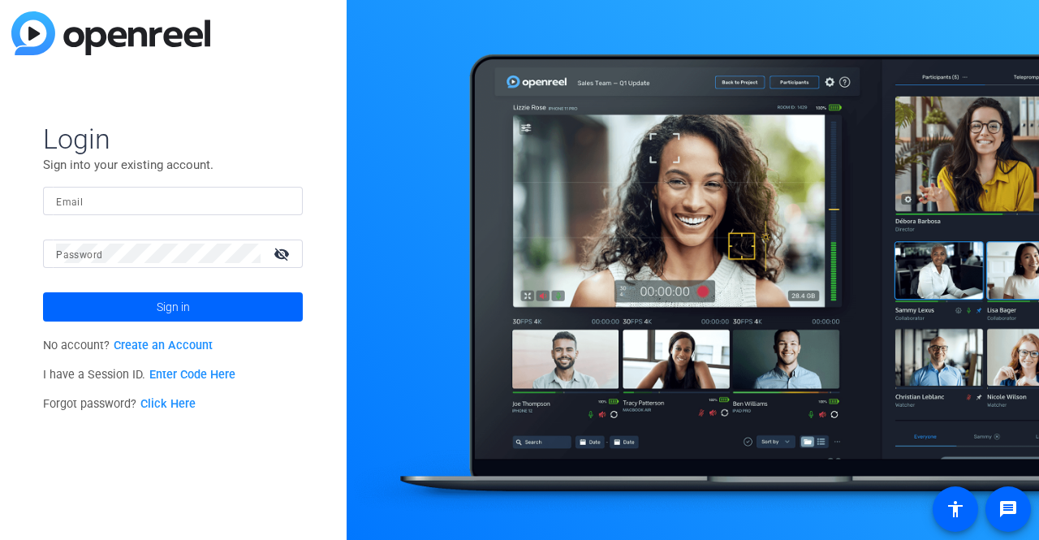
click at [184, 376] on link "Enter Code Here" at bounding box center [192, 375] width 86 height 14
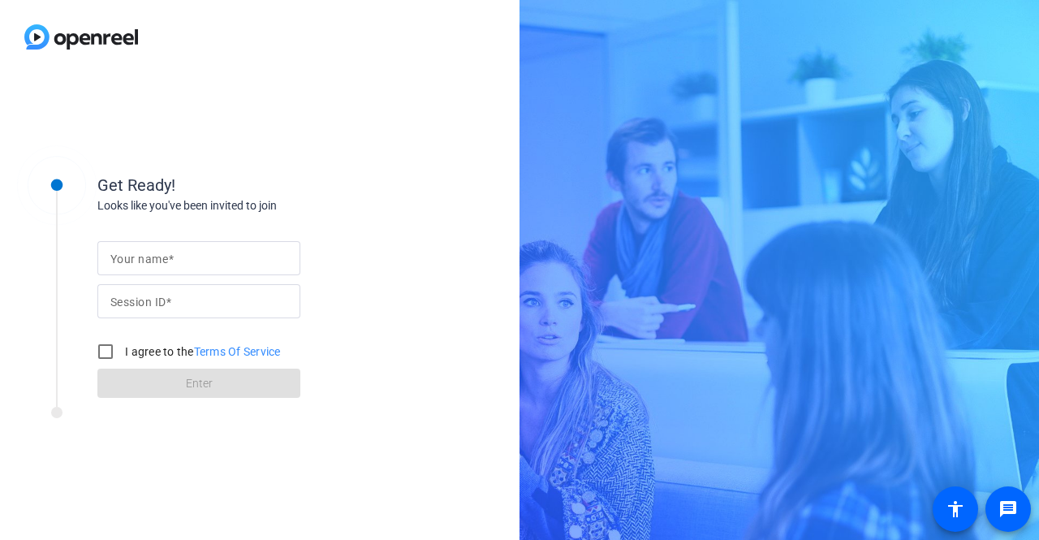
click at [149, 295] on mat-label "Session ID" at bounding box center [137, 301] width 55 height 13
click at [149, 294] on input "Session ID" at bounding box center [198, 300] width 177 height 19
paste input "ungL"
type input "ungL"
click at [154, 265] on mat-label "Your name" at bounding box center [139, 258] width 58 height 13
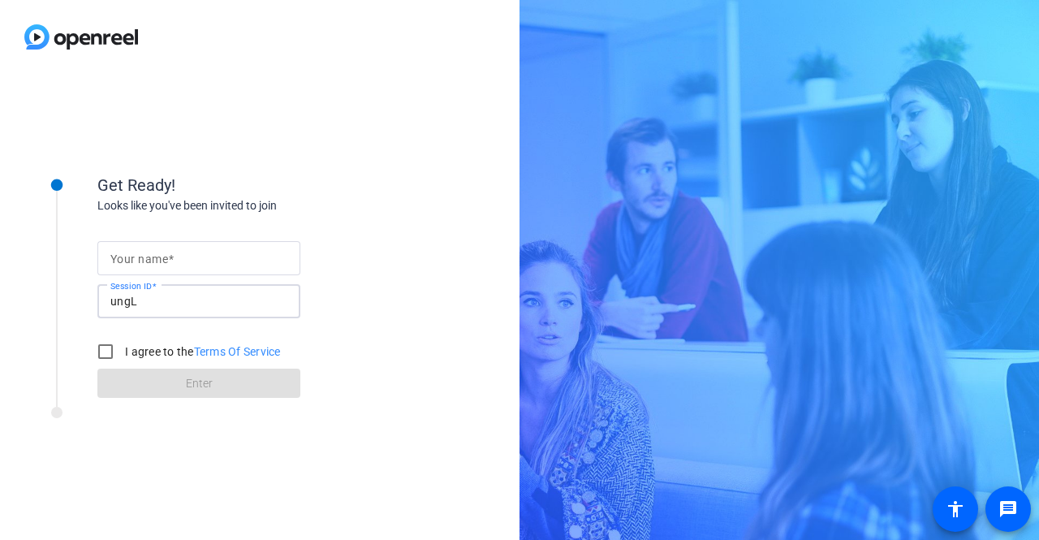
click at [154, 265] on input "Your name" at bounding box center [198, 257] width 177 height 19
type input "ABosse"
click at [106, 355] on input "I agree to the Terms Of Service" at bounding box center [105, 351] width 32 height 32
checkbox input "true"
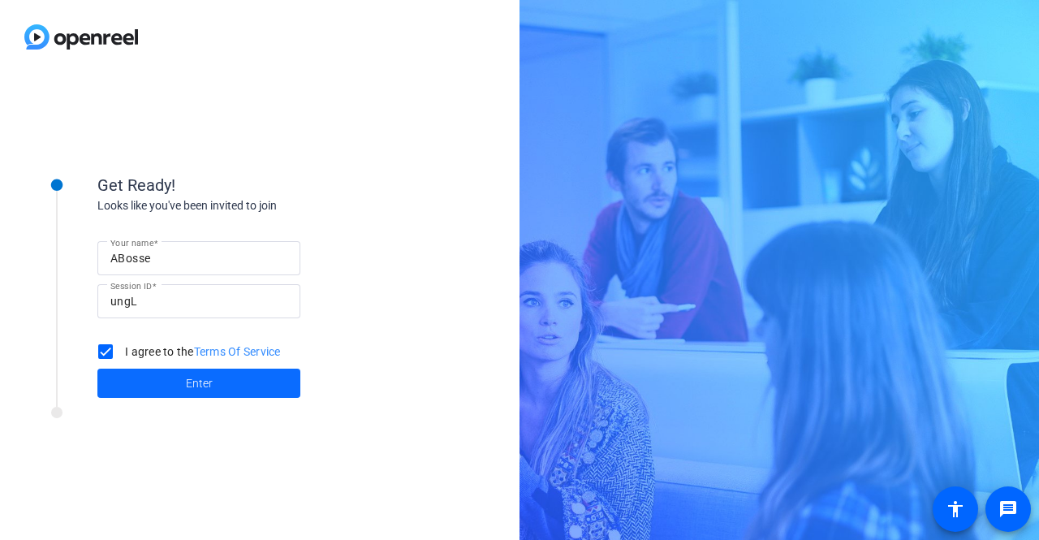
click at [161, 375] on span at bounding box center [198, 382] width 203 height 39
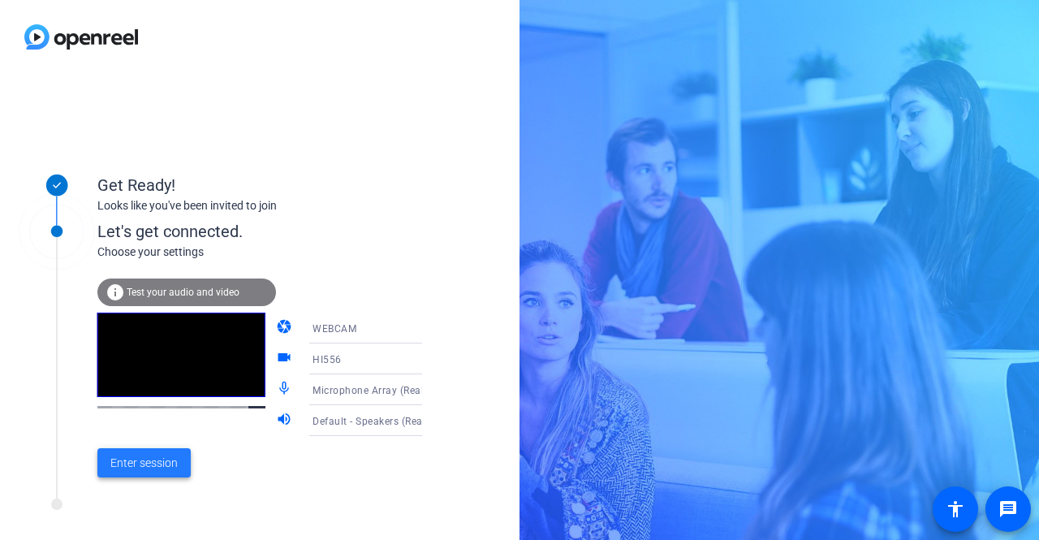
click at [162, 464] on span "Enter session" at bounding box center [143, 462] width 67 height 17
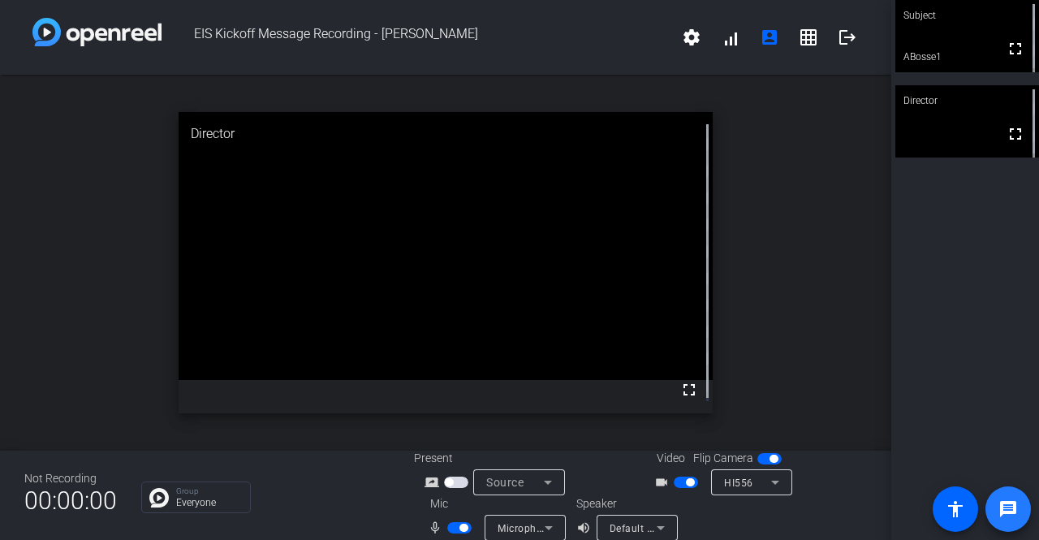
click at [1012, 510] on mat-icon "message" at bounding box center [1007, 508] width 19 height 19
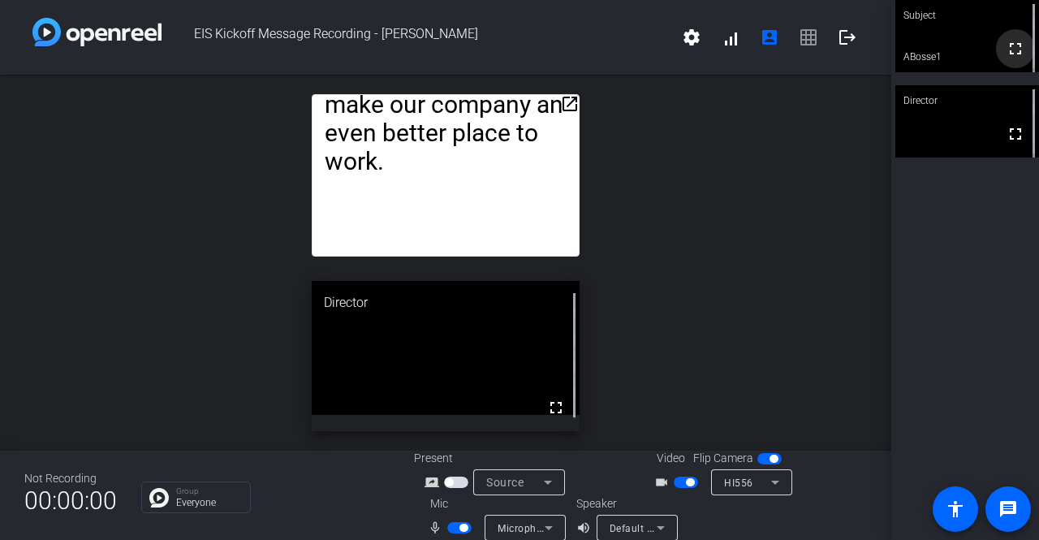
click at [1008, 52] on mat-icon "fullscreen" at bounding box center [1014, 48] width 19 height 19
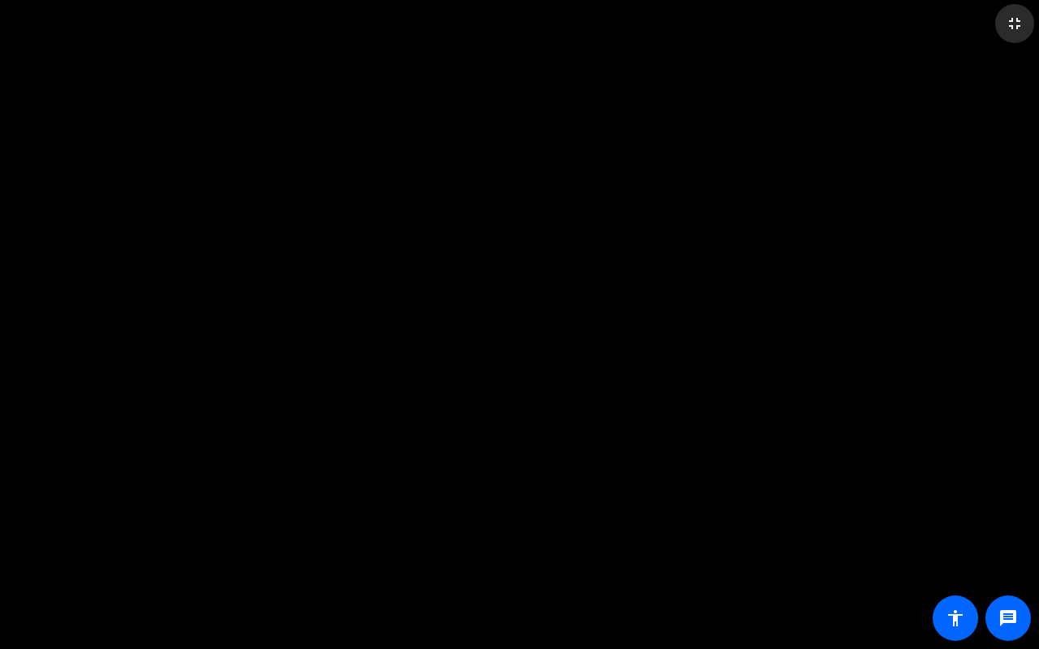
click at [1017, 23] on mat-icon "fullscreen_exit" at bounding box center [1013, 23] width 19 height 19
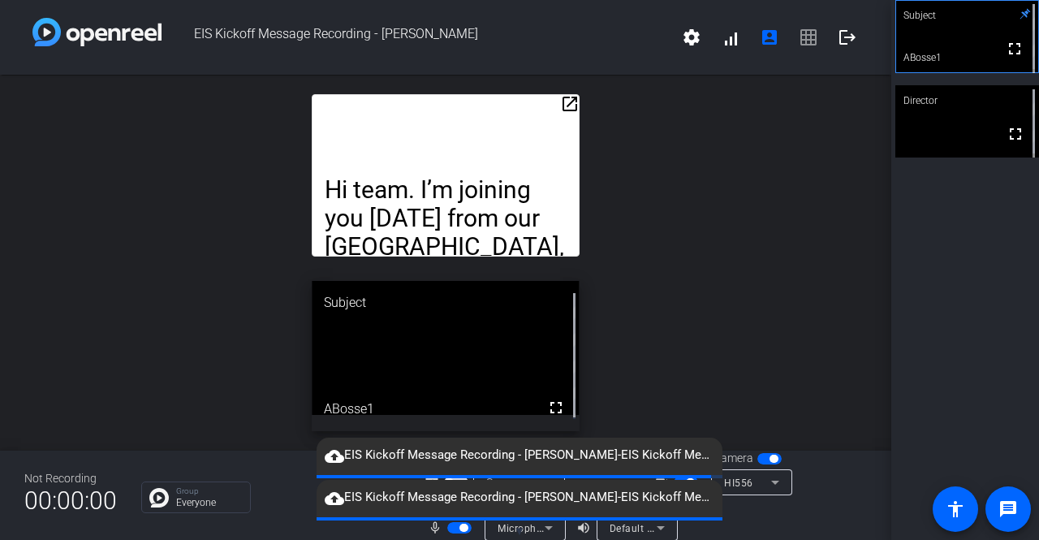
click at [533, 314] on div "Subject" at bounding box center [445, 303] width 267 height 44
click at [703, 299] on div "open_in_new Hi team. I’m joining you today from our Basel, Switzerland site. Li…" at bounding box center [445, 263] width 891 height 376
click at [754, 213] on div "open_in_new Hi team. I’m joining you today from our Basel, Switzerland site. Li…" at bounding box center [445, 263] width 891 height 376
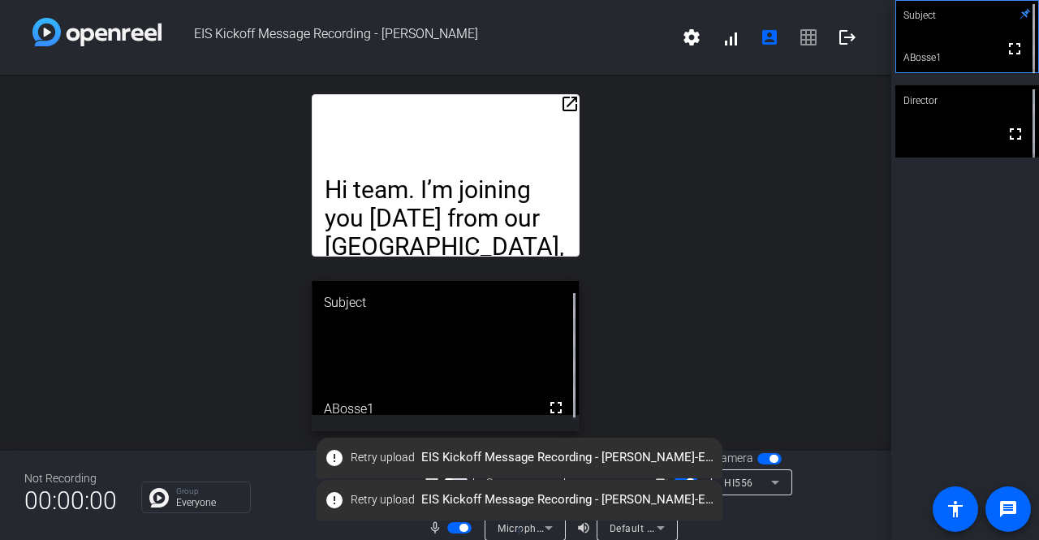
click at [811, 239] on div "open_in_new Hi team. I’m joining you today from our Basel, Switzerland site. Li…" at bounding box center [445, 263] width 891 height 376
click at [848, 193] on div "open_in_new Hi team. I’m joining you today from our Basel, Switzerland site. Li…" at bounding box center [445, 263] width 891 height 376
click at [745, 225] on div "open_in_new Hi team. I’m joining you today from our Basel, Switzerland site. Li…" at bounding box center [445, 263] width 891 height 376
click at [1009, 49] on mat-icon "fullscreen" at bounding box center [1013, 48] width 19 height 19
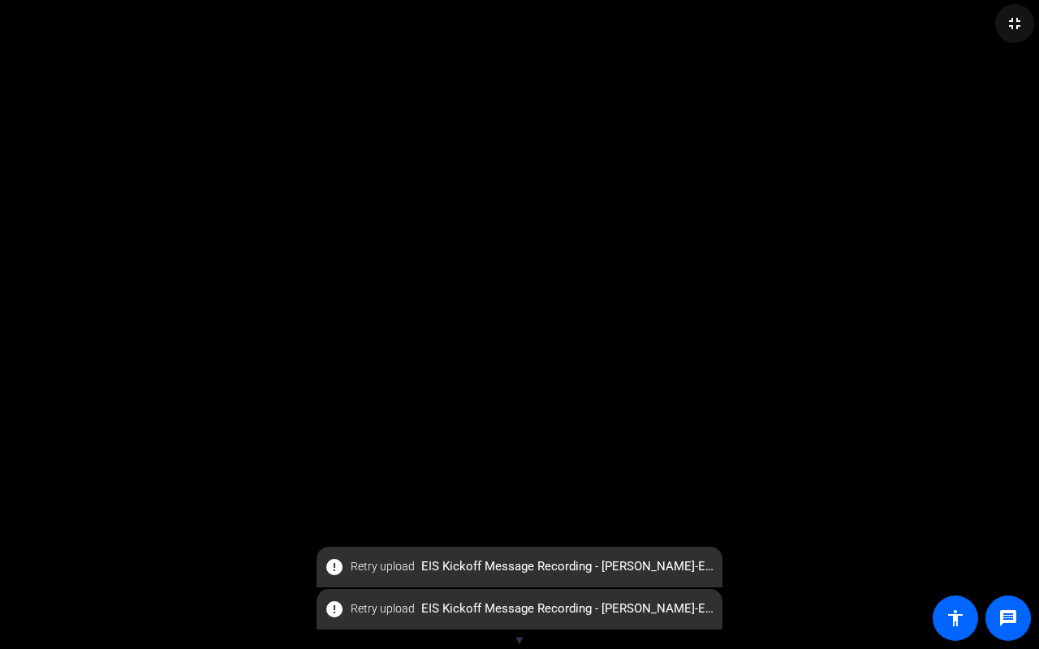
click at [1017, 24] on mat-icon "fullscreen_exit" at bounding box center [1013, 23] width 19 height 19
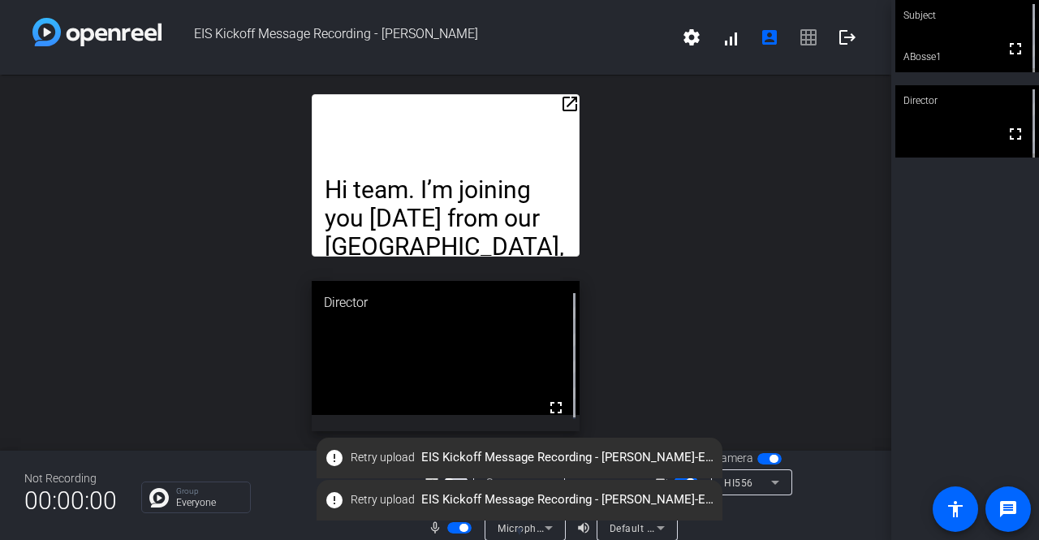
click at [714, 329] on div "open_in_new Hi team. I’m joining you today from our Basel, Switzerland site. Li…" at bounding box center [445, 263] width 891 height 376
click at [394, 458] on span "Retry upload" at bounding box center [383, 457] width 64 height 17
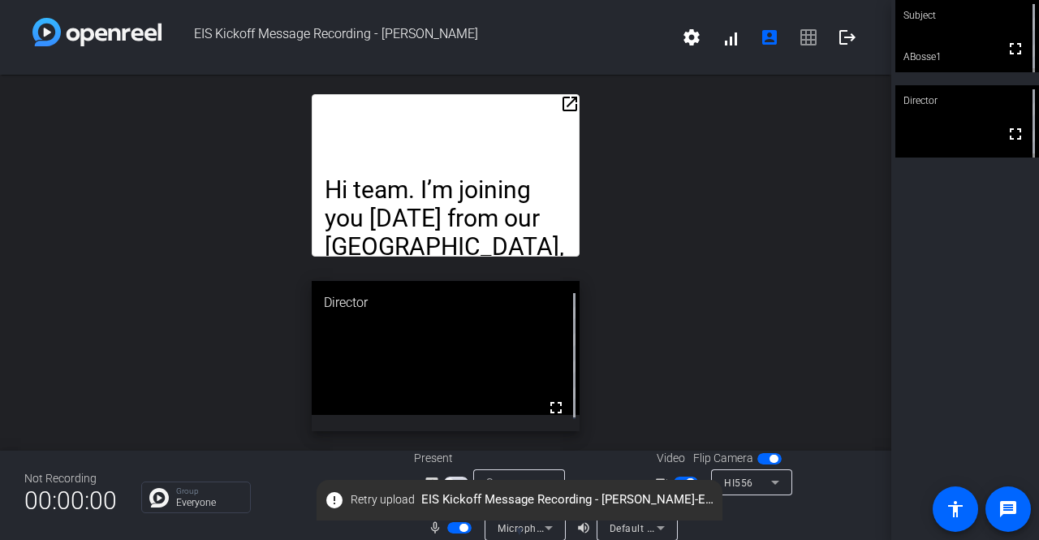
click at [449, 527] on span "button" at bounding box center [459, 527] width 24 height 11
click at [462, 528] on span "button" at bounding box center [459, 527] width 24 height 11
click at [389, 501] on span "Retry upload" at bounding box center [383, 499] width 64 height 17
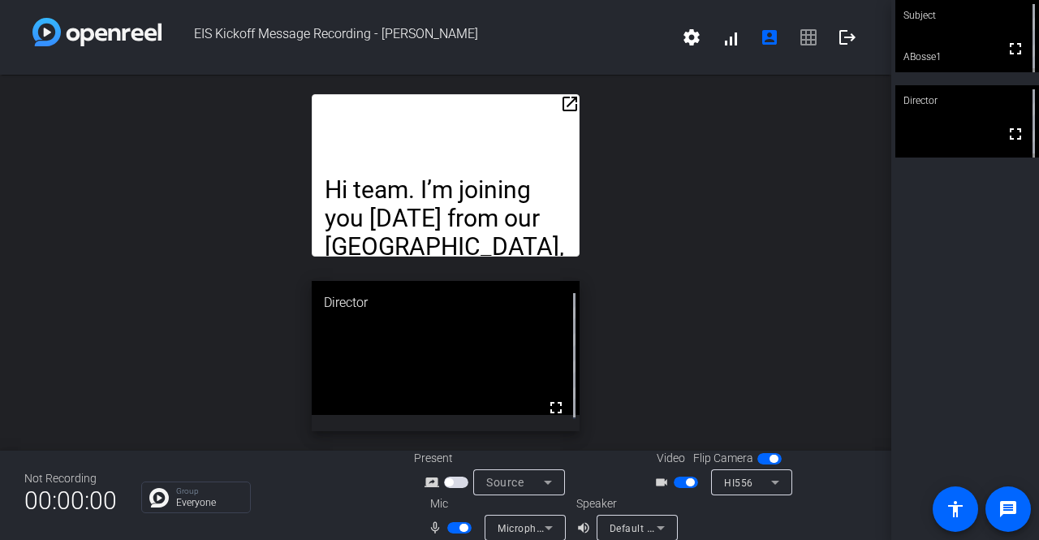
click at [793, 249] on div "open_in_new Hi team. I’m joining you today from our Basel, Switzerland site. Li…" at bounding box center [445, 263] width 891 height 376
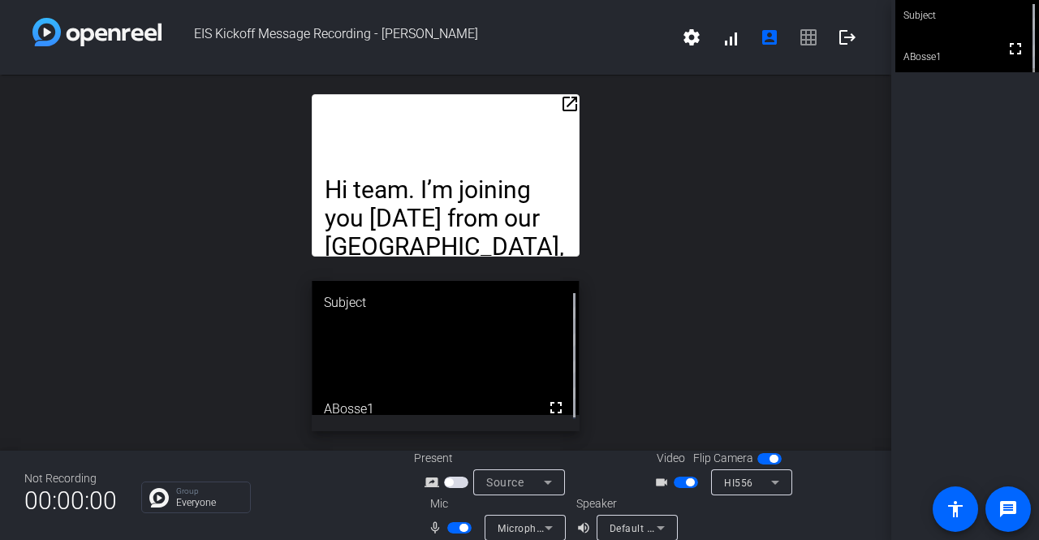
click at [780, 283] on div "open_in_new Hi team. I’m joining you today from our Basel, Switzerland site. Li…" at bounding box center [445, 263] width 891 height 376
click at [715, 312] on div "open_in_new Hi team. I’m joining you today from our Basel, Switzerland site. Li…" at bounding box center [445, 263] width 891 height 376
click at [701, 217] on div "open_in_new Hi team. I’m joining you today from our Basel, Switzerland site. Li…" at bounding box center [445, 263] width 891 height 376
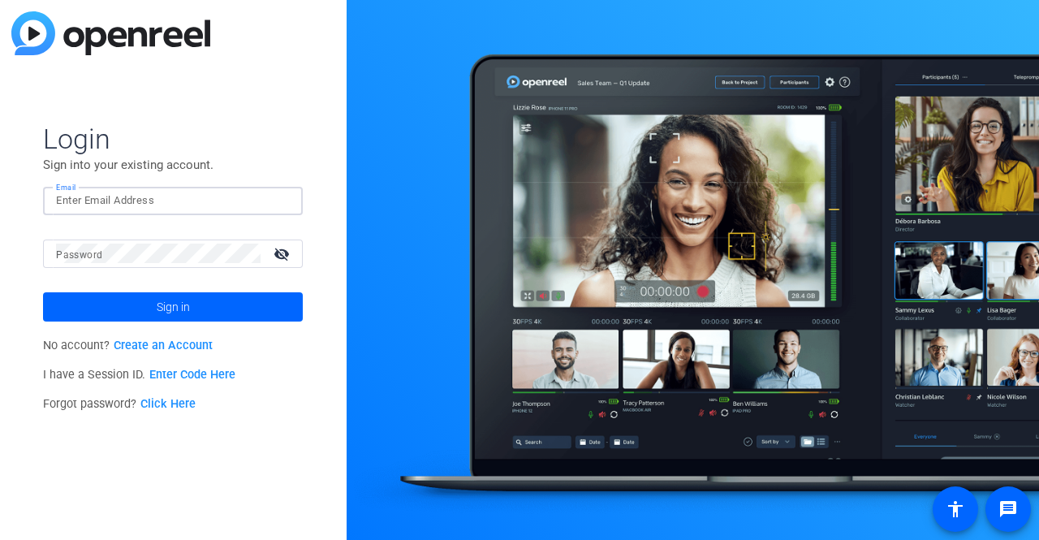
drag, startPoint x: 75, startPoint y: 194, endPoint x: 72, endPoint y: 206, distance: 12.4
click at [75, 194] on input "Email" at bounding box center [173, 200] width 234 height 19
click at [179, 198] on input "Email" at bounding box center [173, 200] width 234 height 19
type input "amanda.bosse1@thermofisher.com"
click at [199, 372] on link "Enter Code Here" at bounding box center [192, 375] width 86 height 14
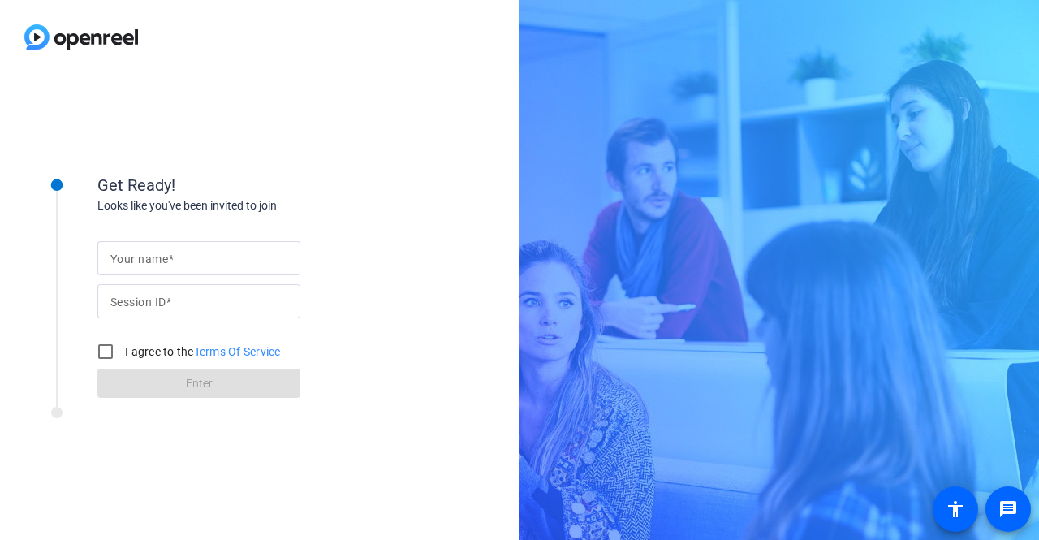
click at [186, 299] on input "Session ID" at bounding box center [198, 300] width 177 height 19
paste input "ungL"
type input "ungL"
click at [175, 254] on input "Your name" at bounding box center [198, 257] width 177 height 19
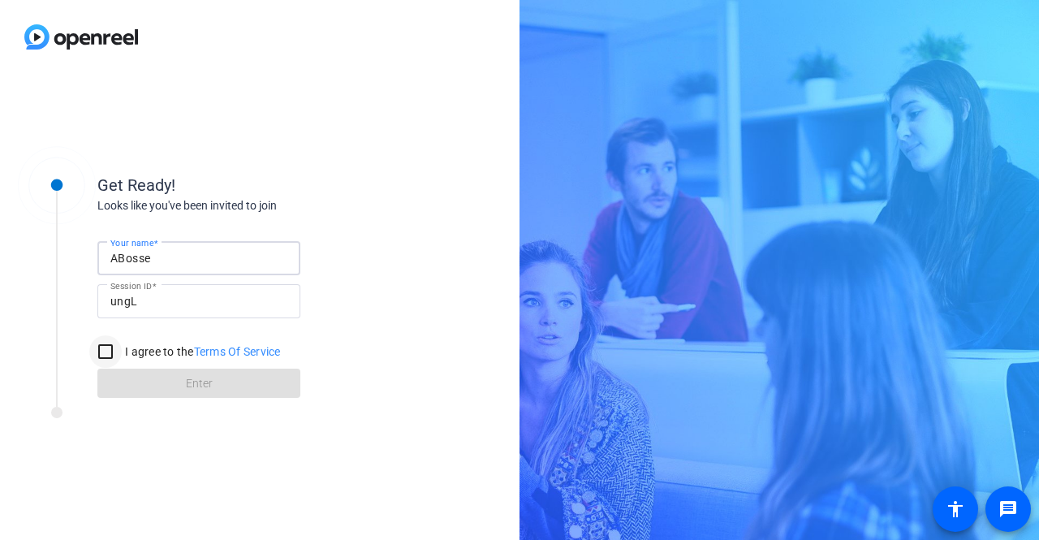
type input "ABosse"
click at [103, 353] on input "I agree to the Terms Of Service" at bounding box center [105, 351] width 32 height 32
checkbox input "true"
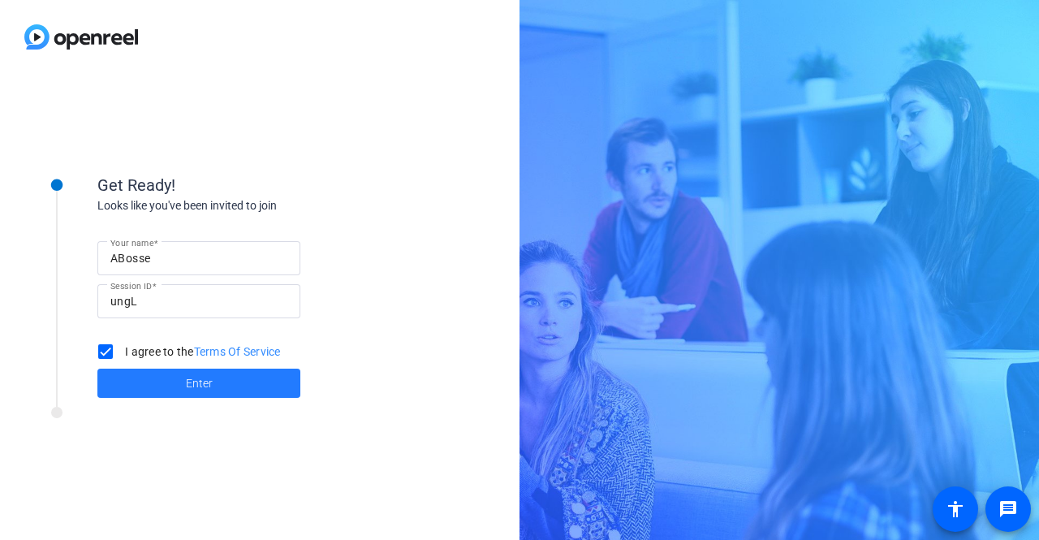
click at [145, 376] on span at bounding box center [198, 382] width 203 height 39
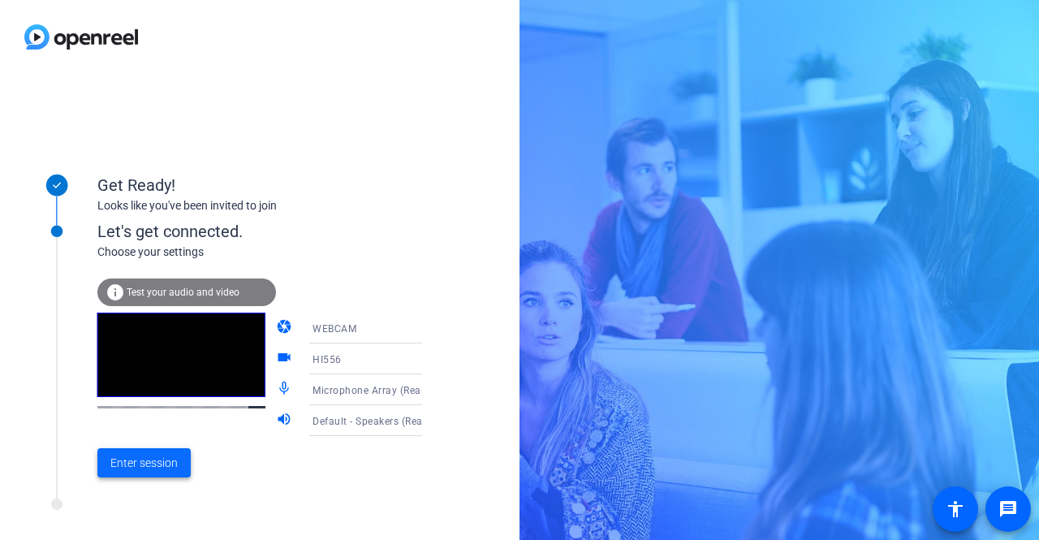
click at [161, 463] on span "Enter session" at bounding box center [143, 462] width 67 height 17
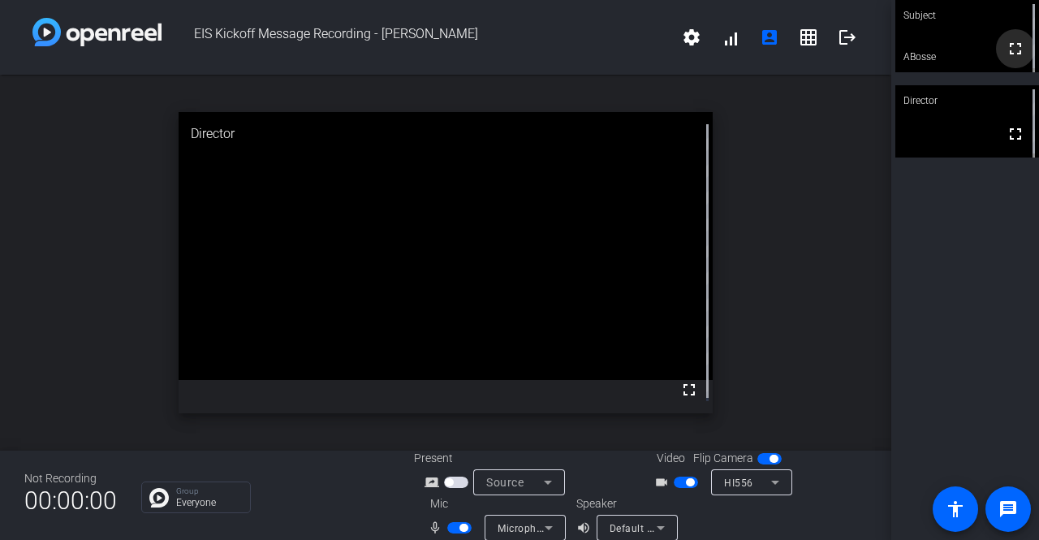
click at [1006, 49] on mat-icon "fullscreen" at bounding box center [1014, 48] width 19 height 19
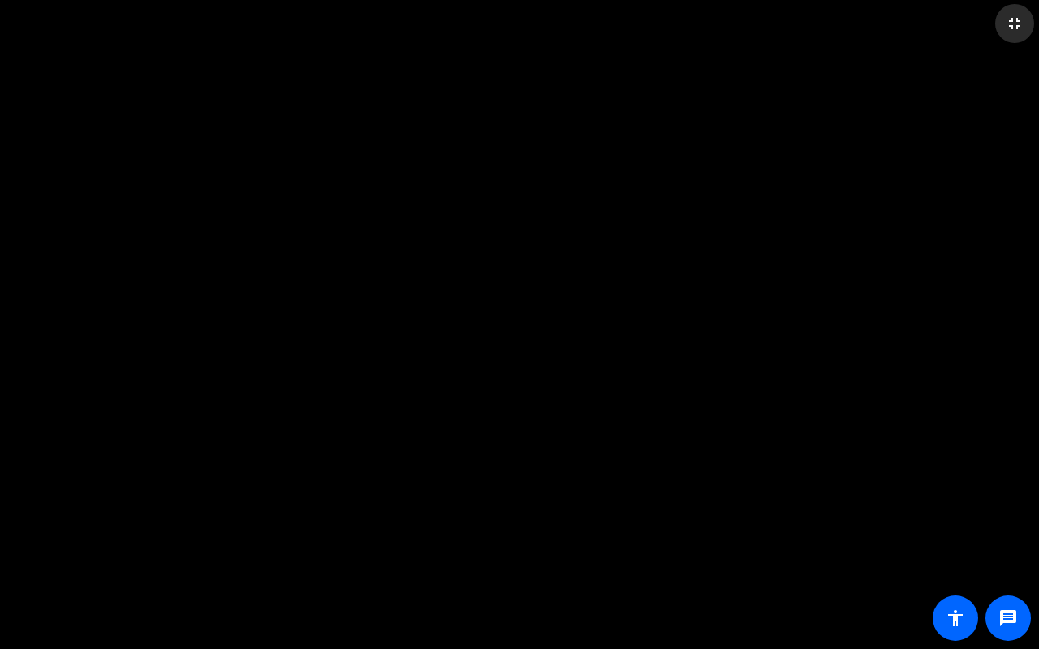
click at [1016, 22] on mat-icon "fullscreen_exit" at bounding box center [1013, 23] width 19 height 19
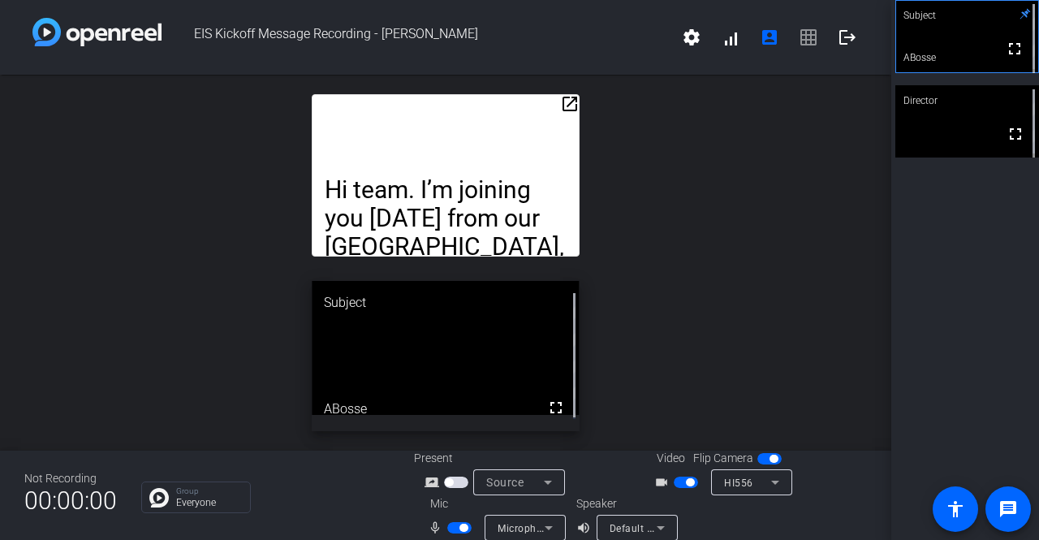
click at [562, 101] on mat-icon "open_in_new" at bounding box center [569, 103] width 19 height 19
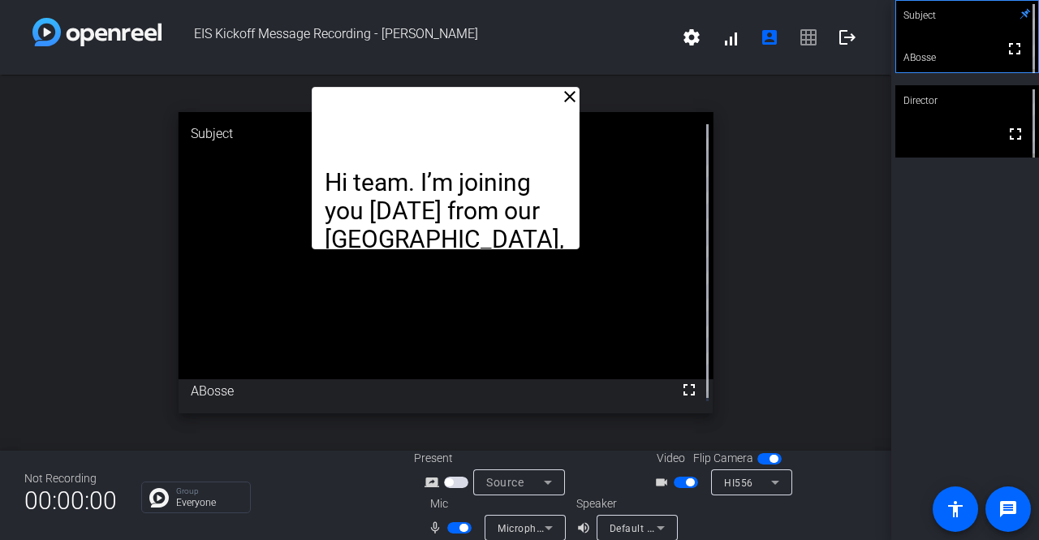
click at [775, 146] on div "close Hi team. I’m joining you today from our Basel, Switzerland site. Like all…" at bounding box center [445, 263] width 891 height 376
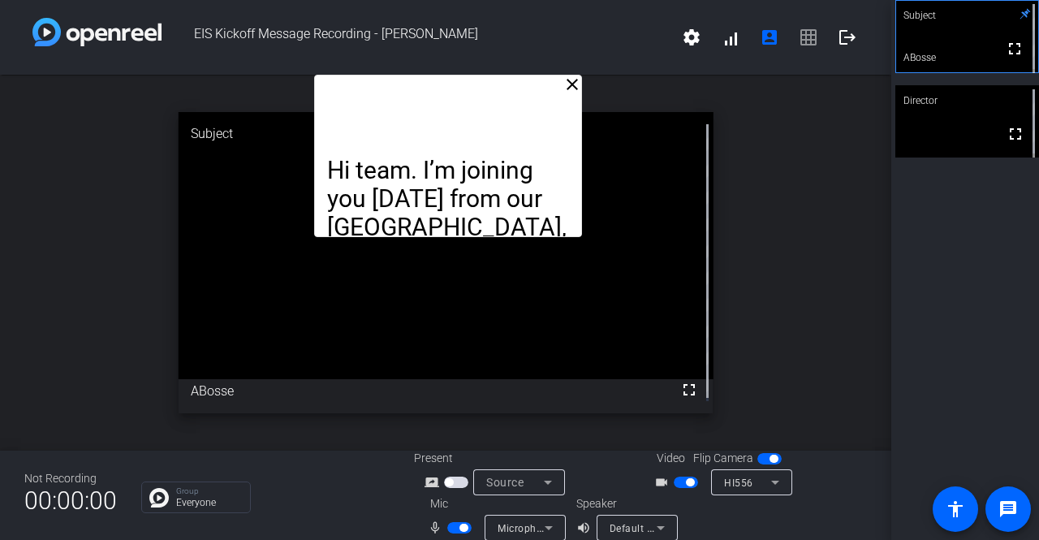
drag, startPoint x: 527, startPoint y: 142, endPoint x: 529, endPoint y: 67, distance: 74.7
click at [529, 67] on div "EIS Kickoff Message Recording - Amanda Bosse settings signal_cellular_alt accou…" at bounding box center [445, 270] width 891 height 540
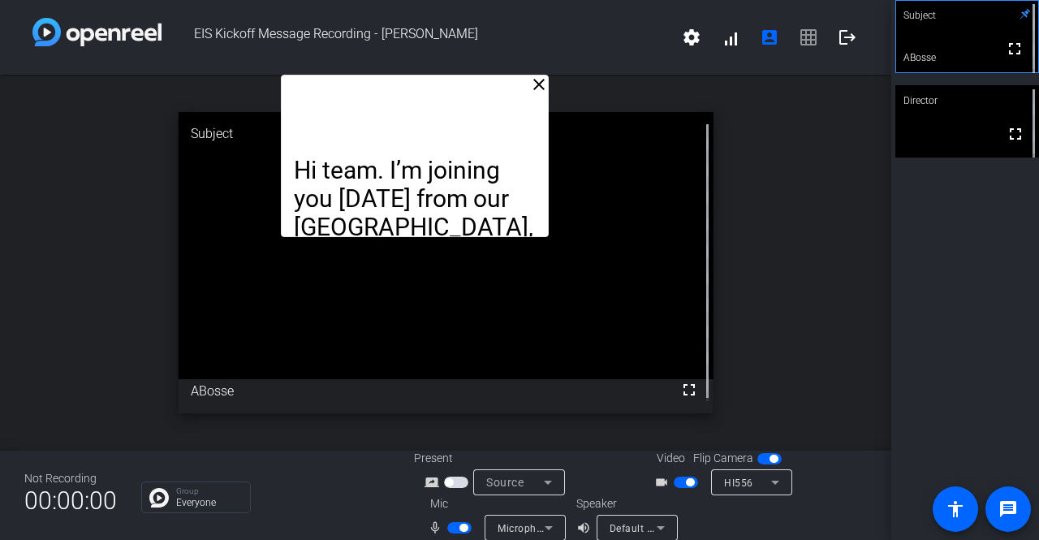
drag, startPoint x: 574, startPoint y: 236, endPoint x: 540, endPoint y: 213, distance: 41.6
click at [540, 213] on div "Hi team. I’m joining you today from our Basel, Switzerland site. Like all of yo…" at bounding box center [414, 156] width 267 height 162
click at [953, 114] on div "Director" at bounding box center [967, 100] width 144 height 31
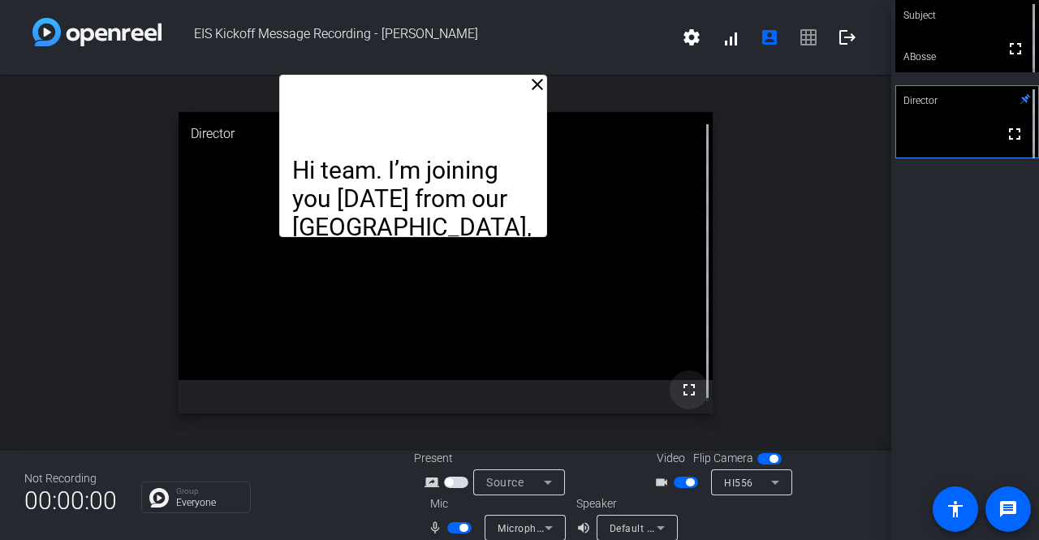
click at [684, 388] on mat-icon "fullscreen" at bounding box center [688, 389] width 19 height 19
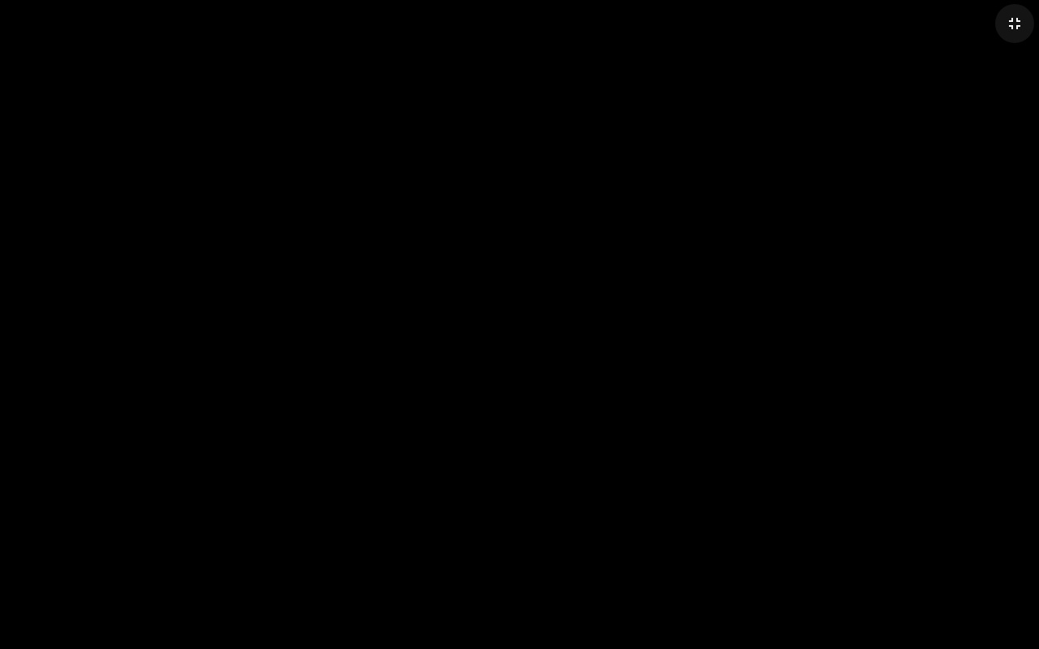
click at [1016, 22] on mat-icon "fullscreen_exit" at bounding box center [1013, 23] width 19 height 19
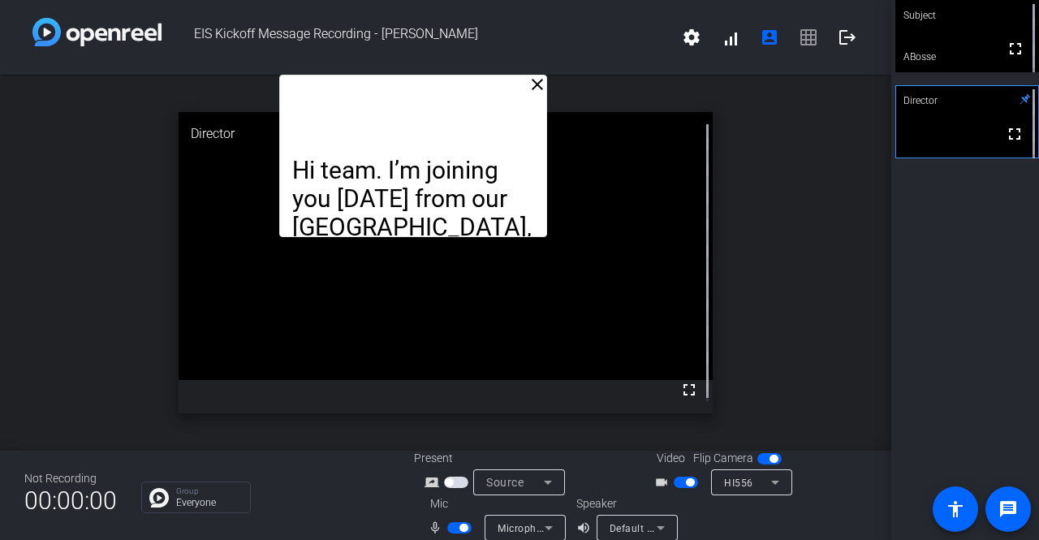
click at [798, 37] on span "settings signal_cellular_alt account_box grid_on logout" at bounding box center [769, 37] width 195 height 39
click at [839, 35] on mat-icon "logout" at bounding box center [846, 37] width 19 height 19
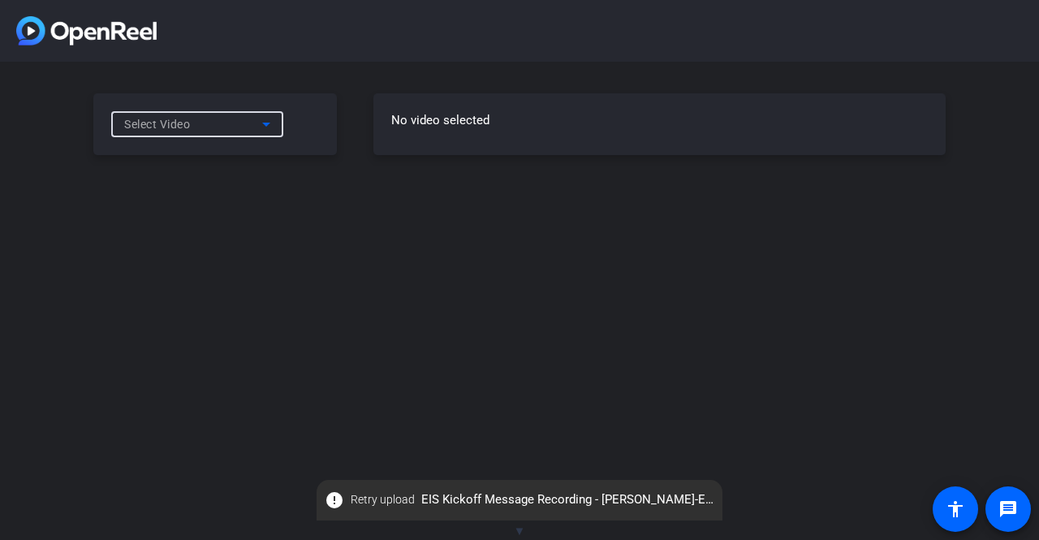
click at [272, 127] on icon at bounding box center [265, 123] width 19 height 19
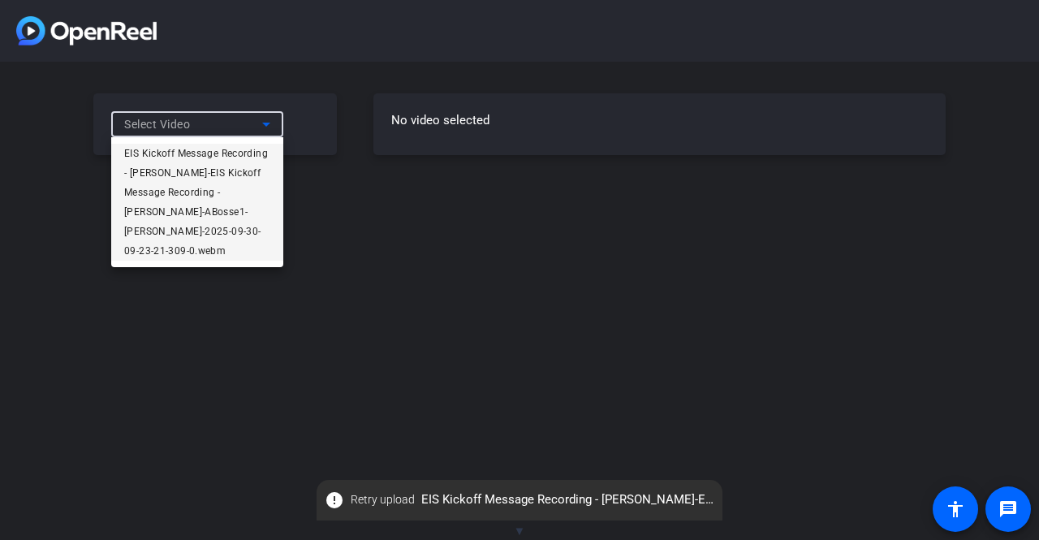
click at [201, 174] on span "EIS Kickoff Message Recording - [PERSON_NAME]-EIS Kickoff Message Recording - […" at bounding box center [197, 202] width 146 height 117
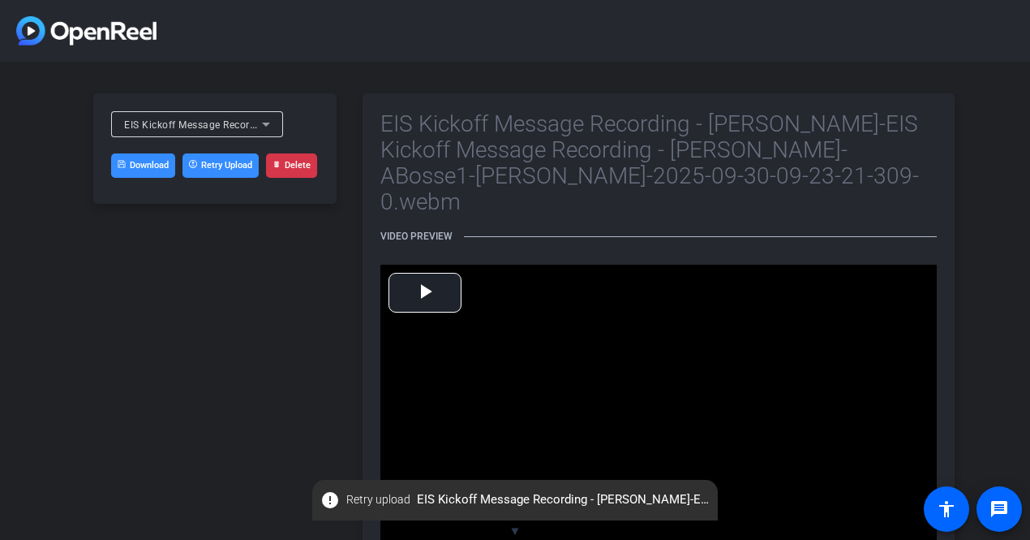
click at [144, 170] on link "Download" at bounding box center [143, 165] width 64 height 24
click at [690, 69] on div "EIS Kickoff Message Recording - Amanda B-EIS Kickoff Message Recording - Amanda…" at bounding box center [515, 345] width 1030 height 566
click at [998, 29] on div at bounding box center [515, 31] width 1030 height 62
click at [425, 292] on span "Video Player" at bounding box center [425, 292] width 0 height 0
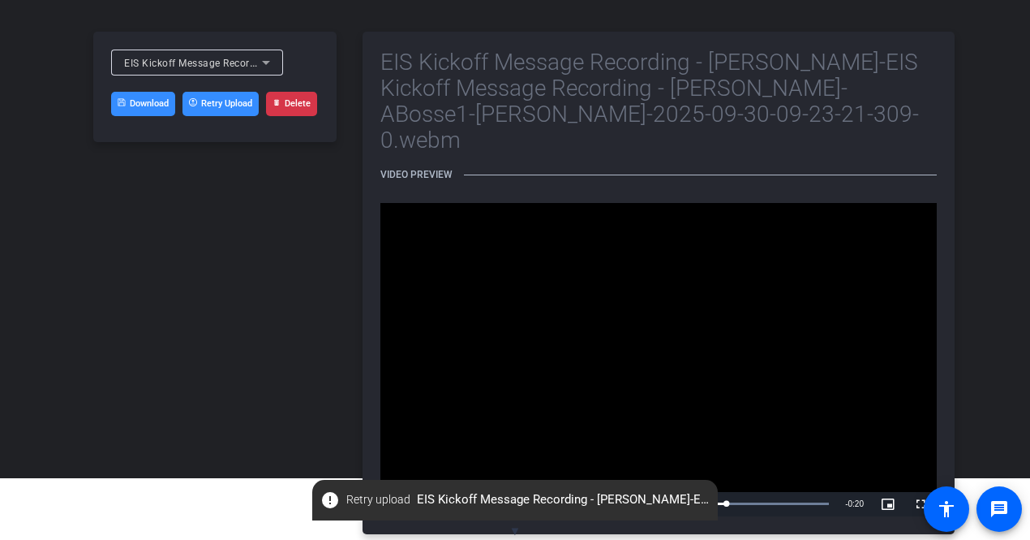
scroll to position [0, 0]
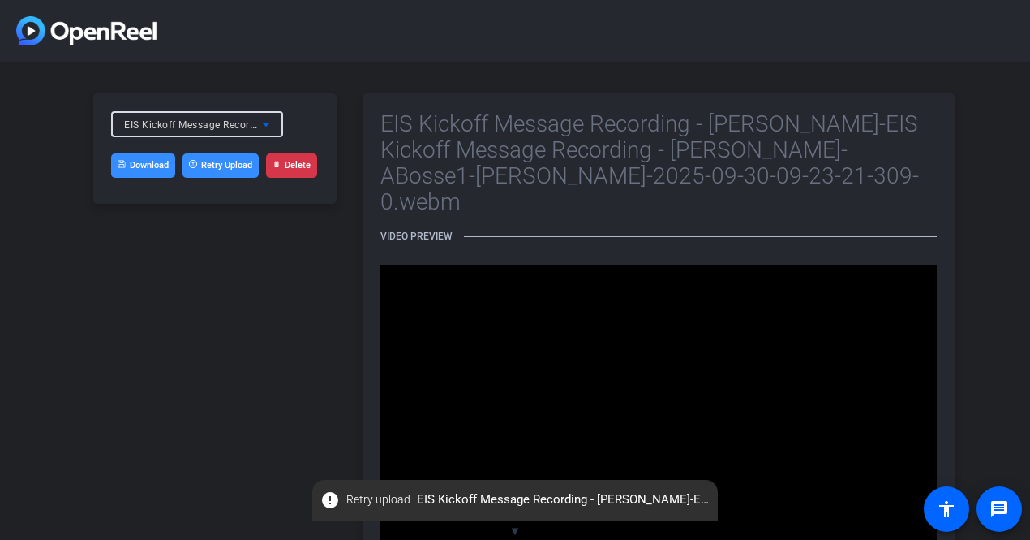
click at [269, 132] on icon at bounding box center [265, 123] width 19 height 19
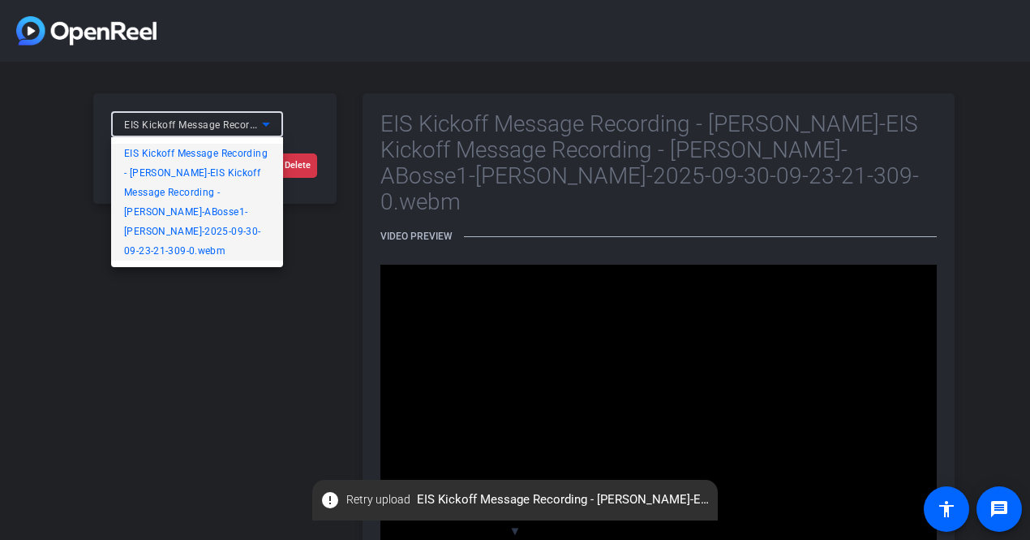
click at [320, 77] on div at bounding box center [515, 270] width 1030 height 540
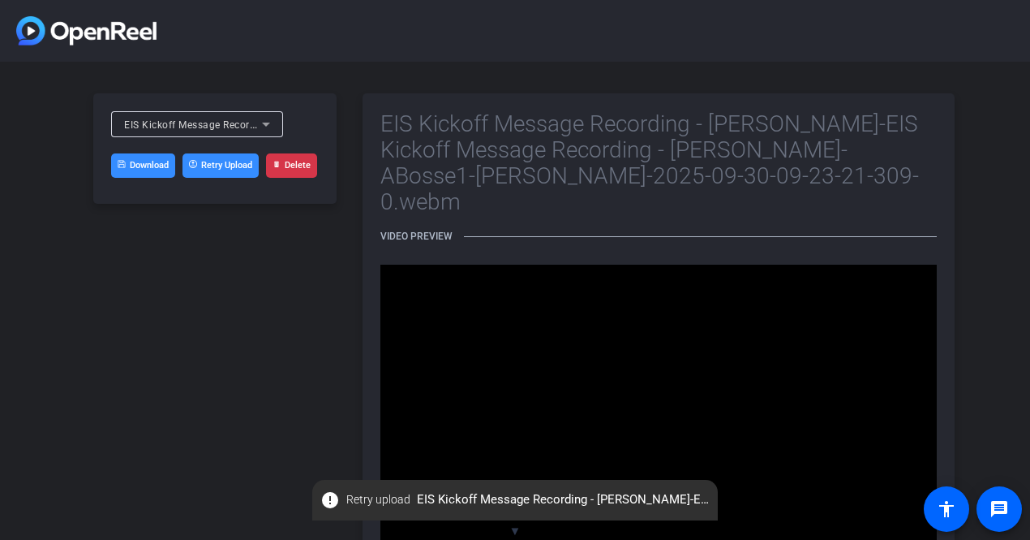
scroll to position [62, 0]
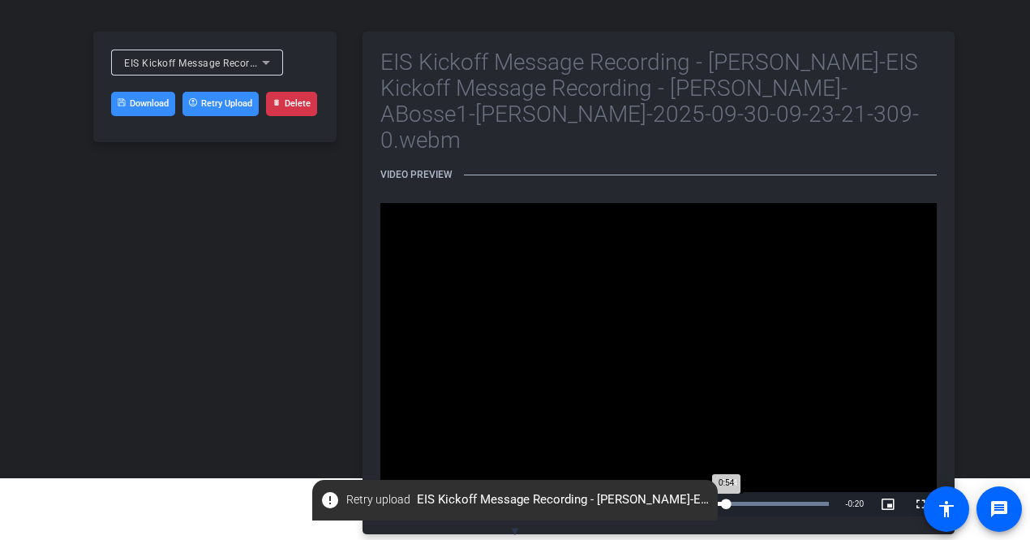
click at [726, 501] on div "0:54" at bounding box center [590, 503] width 273 height 4
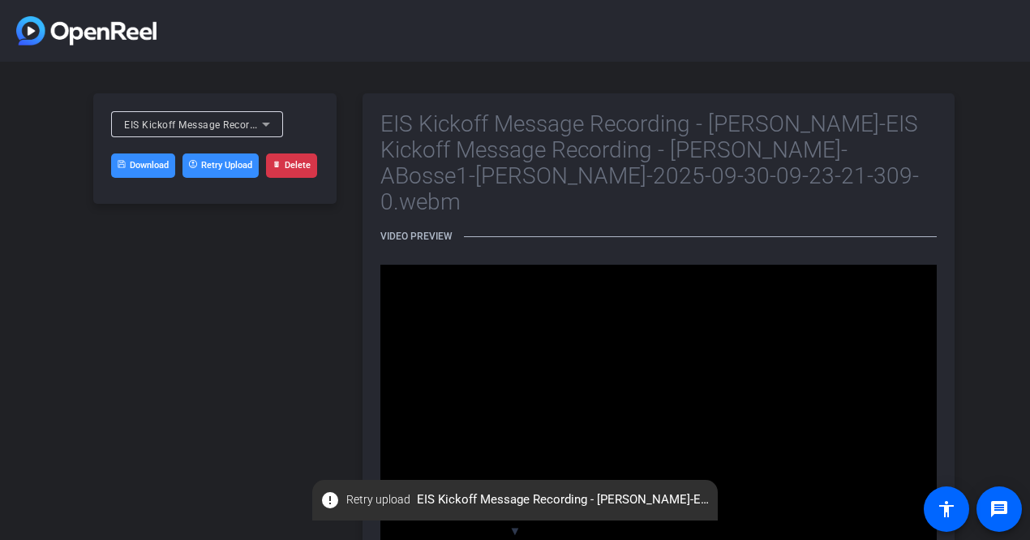
click at [661, 88] on div "EIS Kickoff Message Recording - Amanda B-EIS Kickoff Message Recording - Amanda…" at bounding box center [515, 345] width 1030 height 566
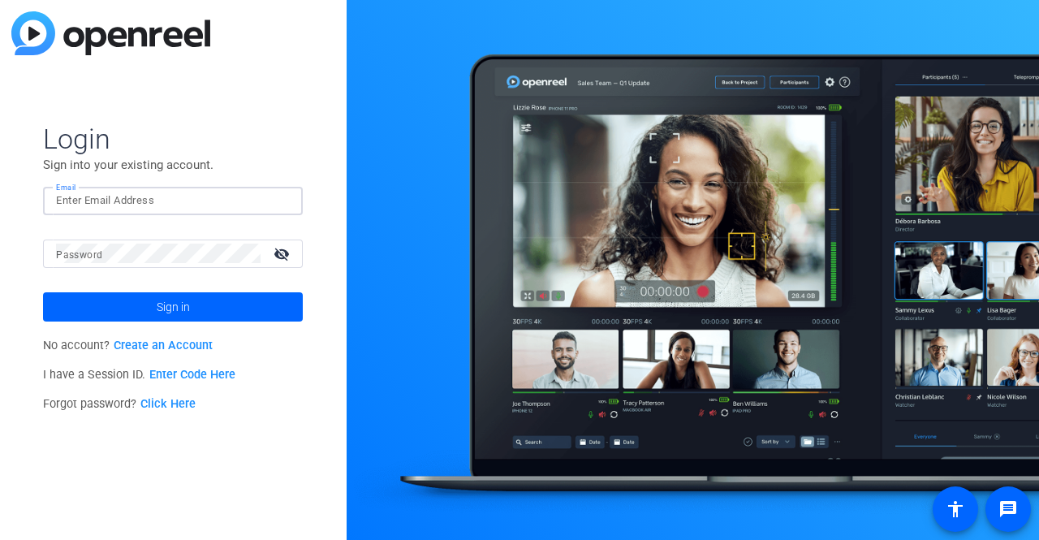
click at [170, 204] on input "Email" at bounding box center [173, 200] width 234 height 19
click at [197, 370] on link "Enter Code Here" at bounding box center [192, 375] width 86 height 14
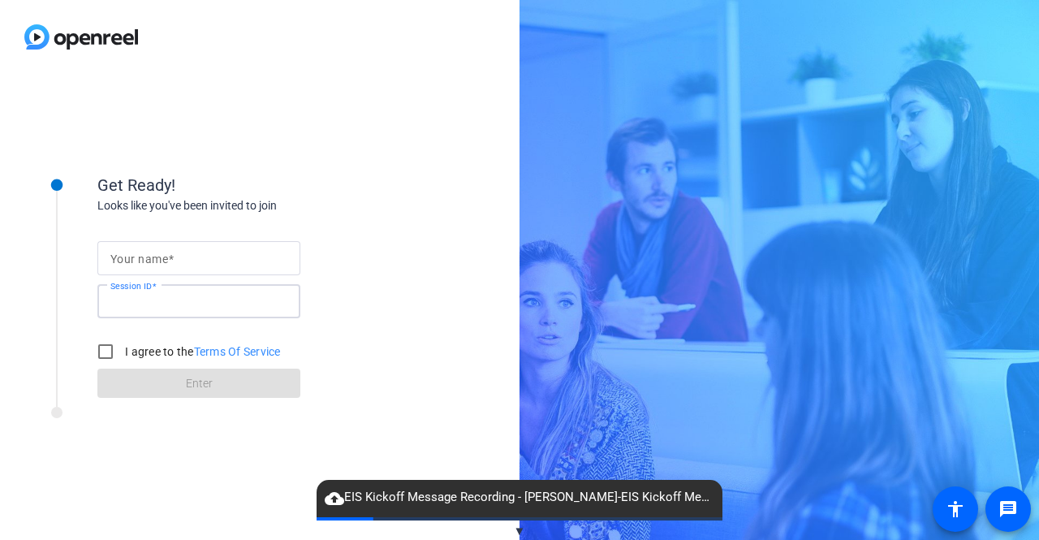
click at [178, 305] on input "Session ID" at bounding box center [198, 300] width 177 height 19
paste input "ungL"
type input "ungL"
click at [176, 263] on input "Your name" at bounding box center [198, 257] width 177 height 19
type input "[PERSON_NAME]"
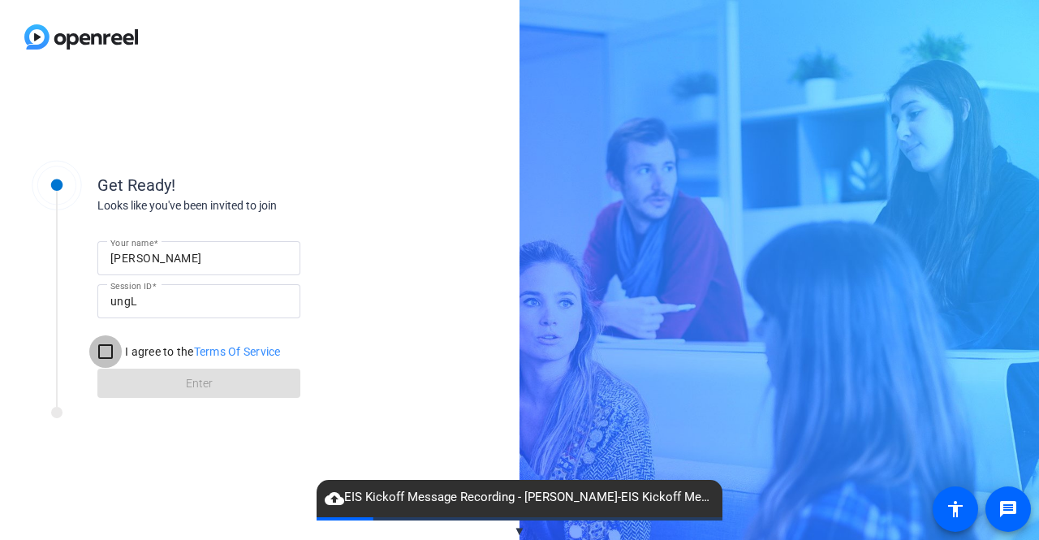
click at [103, 359] on input "I agree to the Terms Of Service" at bounding box center [105, 351] width 32 height 32
checkbox input "true"
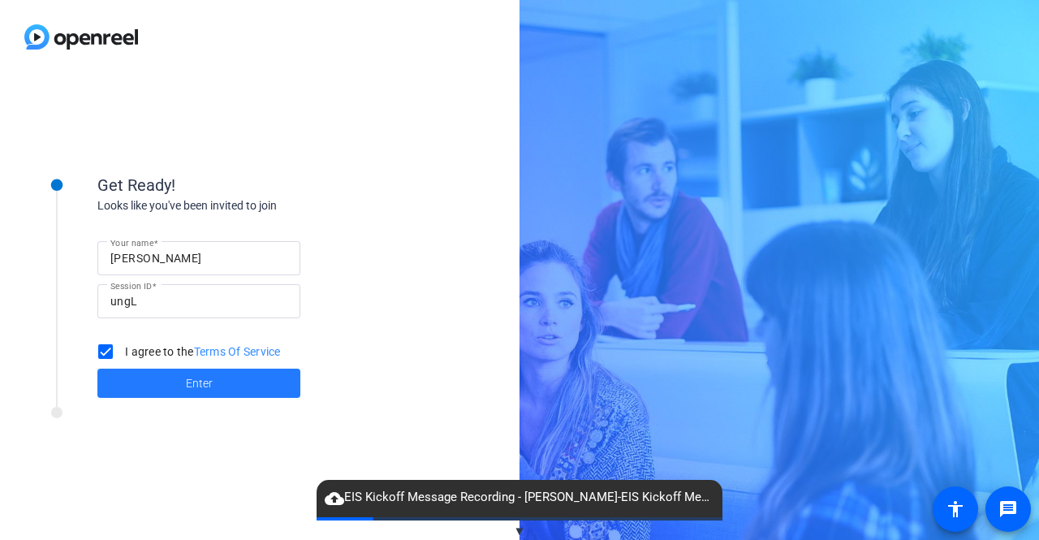
click at [189, 378] on span "Enter" at bounding box center [199, 383] width 27 height 17
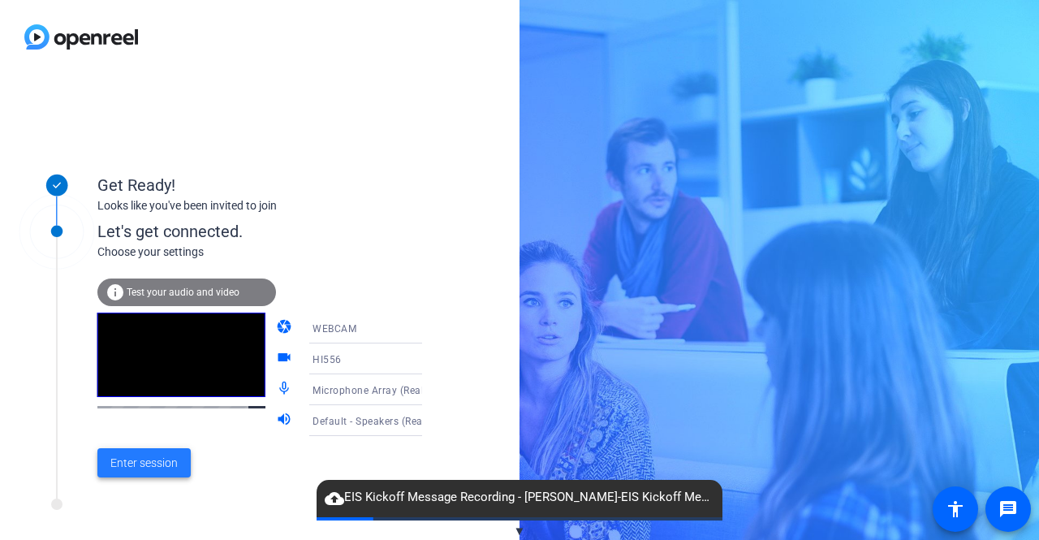
click at [159, 457] on span "Enter session" at bounding box center [143, 462] width 67 height 17
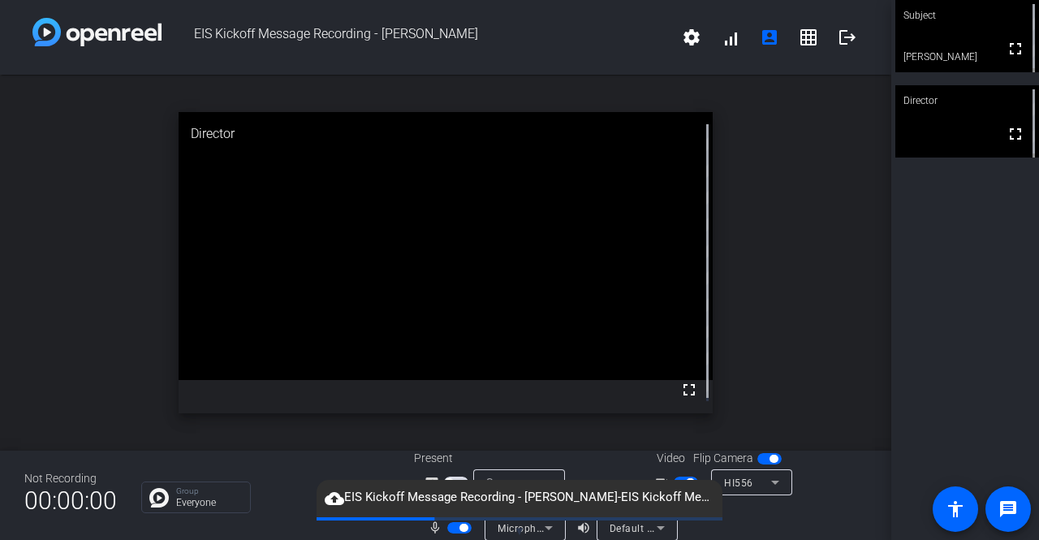
click at [746, 173] on div "open_in_new Director fullscreen" at bounding box center [445, 263] width 891 height 376
